Goal: Information Seeking & Learning: Learn about a topic

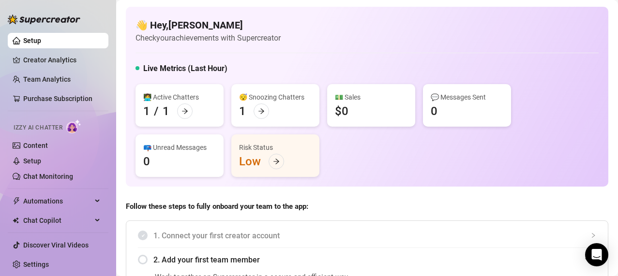
click at [584, 144] on div "👩‍💻 Active Chatters 1 / 1 😴 Snoozing Chatters 1 💵 Sales $0 💬 Messages Sent 0 📪 …" at bounding box center [367, 130] width 463 height 93
drag, startPoint x: 486, startPoint y: -9, endPoint x: 590, endPoint y: -49, distance: 110.8
click at [590, 0] on html "Setup Creator Analytics Team Analytics Purchase Subscription Izzy AI Chatter Co…" at bounding box center [309, 138] width 618 height 276
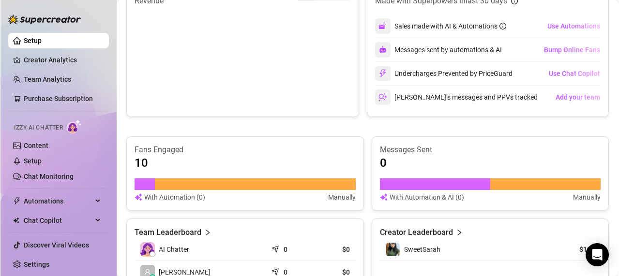
scroll to position [483, 0]
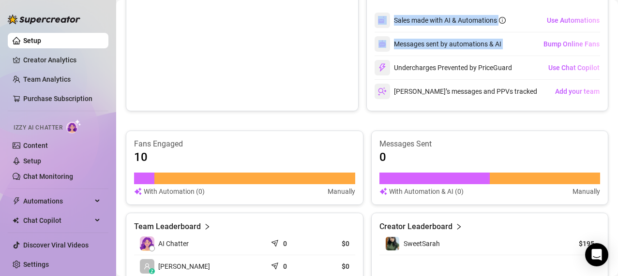
drag, startPoint x: 355, startPoint y: 39, endPoint x: 538, endPoint y: 73, distance: 185.7
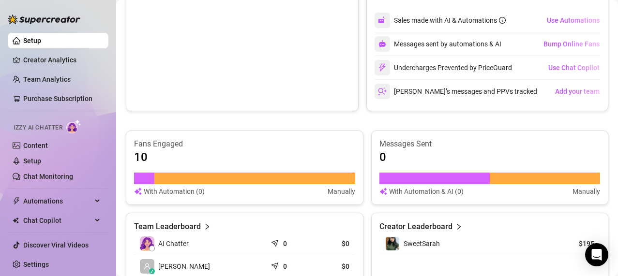
drag, startPoint x: 538, startPoint y: 73, endPoint x: 626, endPoint y: 61, distance: 89.4
click at [618, 61] on html "Setup Creator Analytics Team Analytics Purchase Subscription Izzy AI Chatter Co…" at bounding box center [309, 138] width 618 height 276
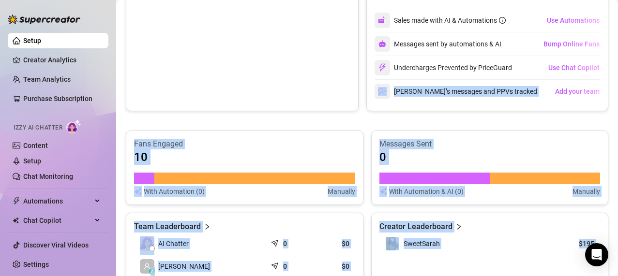
drag, startPoint x: 191, startPoint y: 11, endPoint x: -35, endPoint y: -49, distance: 234.3
click at [0, 0] on html "Setup Creator Analytics Team Analytics Purchase Subscription Izzy AI Chatter Co…" at bounding box center [309, 138] width 618 height 276
drag, startPoint x: 289, startPoint y: 93, endPoint x: 516, endPoint y: 142, distance: 232.7
drag, startPoint x: 287, startPoint y: 94, endPoint x: 303, endPoint y: 20, distance: 75.9
click at [301, 31] on canvas at bounding box center [238, 49] width 208 height 97
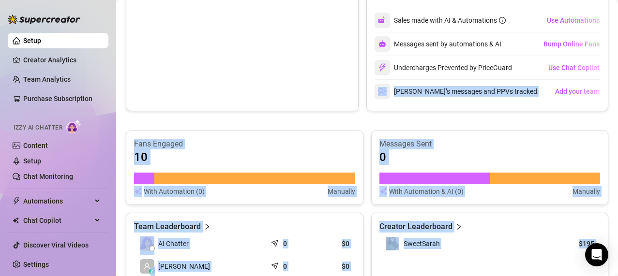
drag, startPoint x: 303, startPoint y: 20, endPoint x: 302, endPoint y: 9, distance: 11.2
click at [300, 15] on canvas at bounding box center [238, 49] width 208 height 97
drag, startPoint x: 304, startPoint y: 4, endPoint x: 311, endPoint y: -23, distance: 27.8
click at [311, 0] on html "Setup Creator Analytics Team Analytics Purchase Subscription Izzy AI Chatter Co…" at bounding box center [309, 138] width 618 height 276
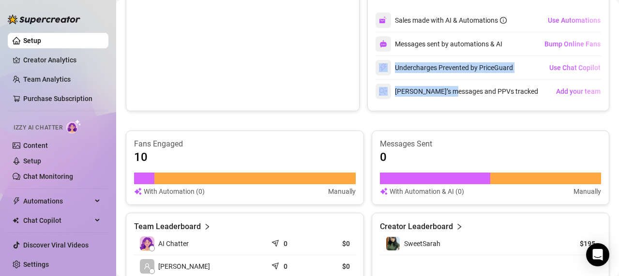
click at [444, 104] on div "$0 Made with Superpowers in last 30 days Sales made with AI & Automations Use A…" at bounding box center [488, 39] width 242 height 146
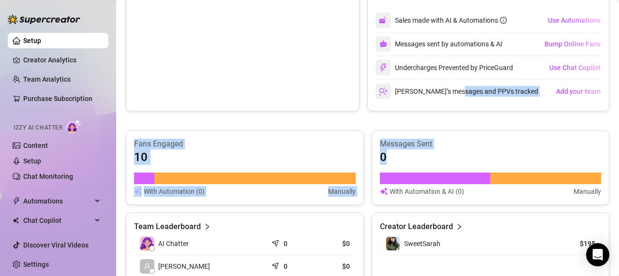
drag, startPoint x: 448, startPoint y: 104, endPoint x: 468, endPoint y: 165, distance: 64.0
click at [468, 165] on div "$195 Revenue $0 Made with Superpowers in last 30 days Sales made with AI & Auto…" at bounding box center [368, 126] width 484 height 321
click at [457, 151] on div "0" at bounding box center [491, 157] width 222 height 15
